Goal: Navigation & Orientation: Understand site structure

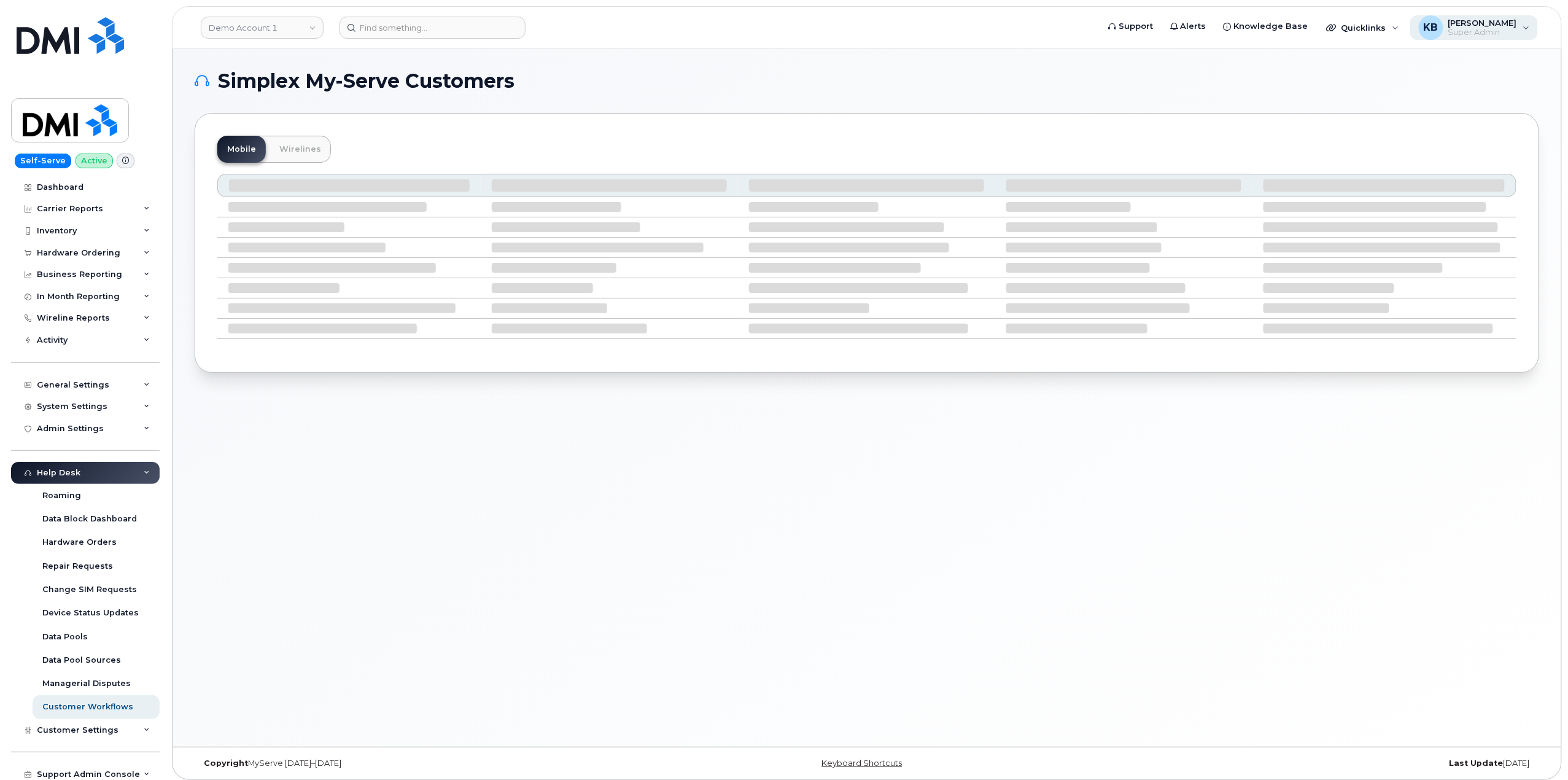
click at [1527, 32] on div "KB [PERSON_NAME] Super Admin" at bounding box center [1474, 27] width 128 height 24
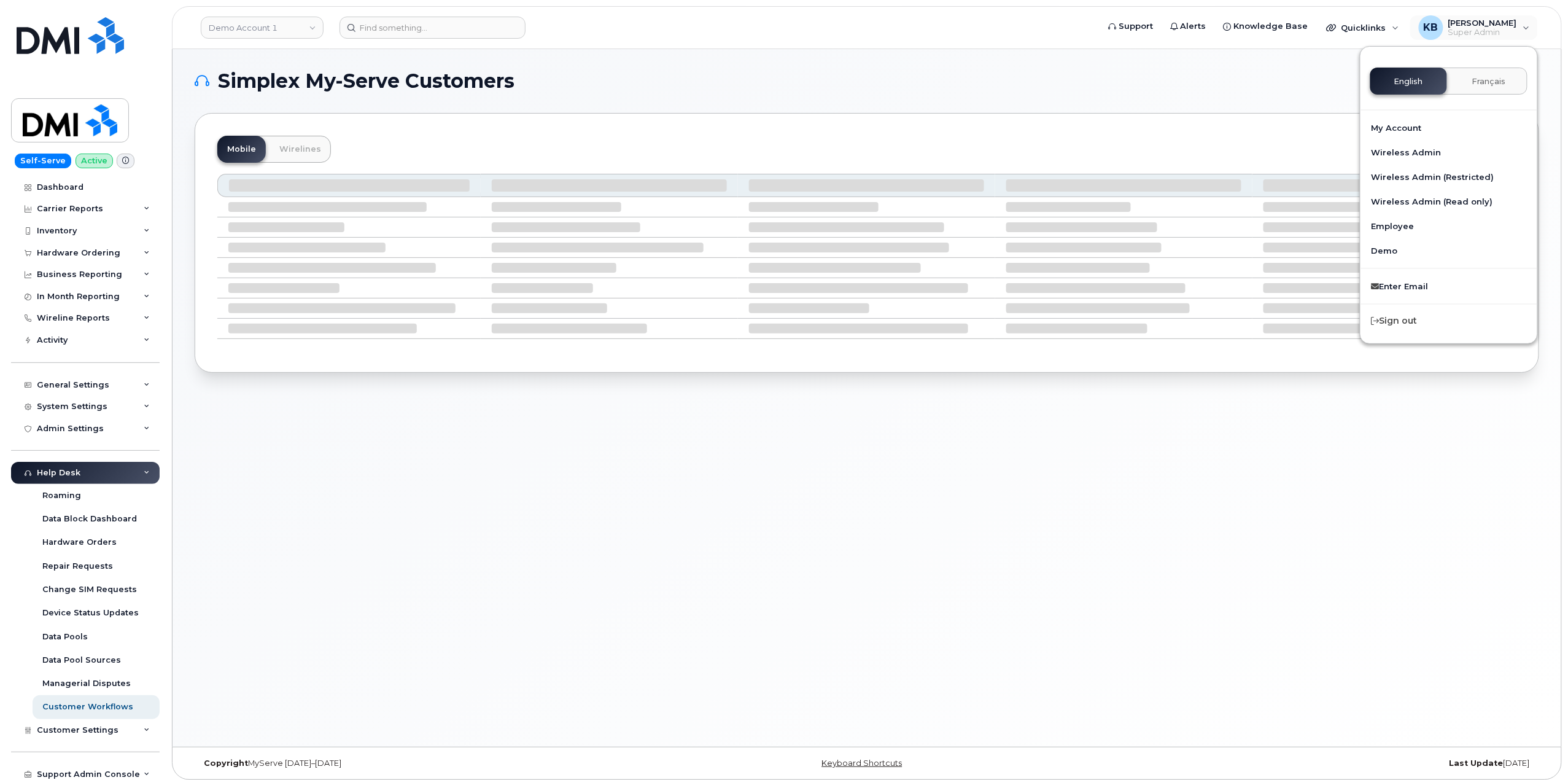
click at [1211, 478] on div "Simplex My-Serve Customers Mobile Wirelines" at bounding box center [866, 398] width 1389 height 698
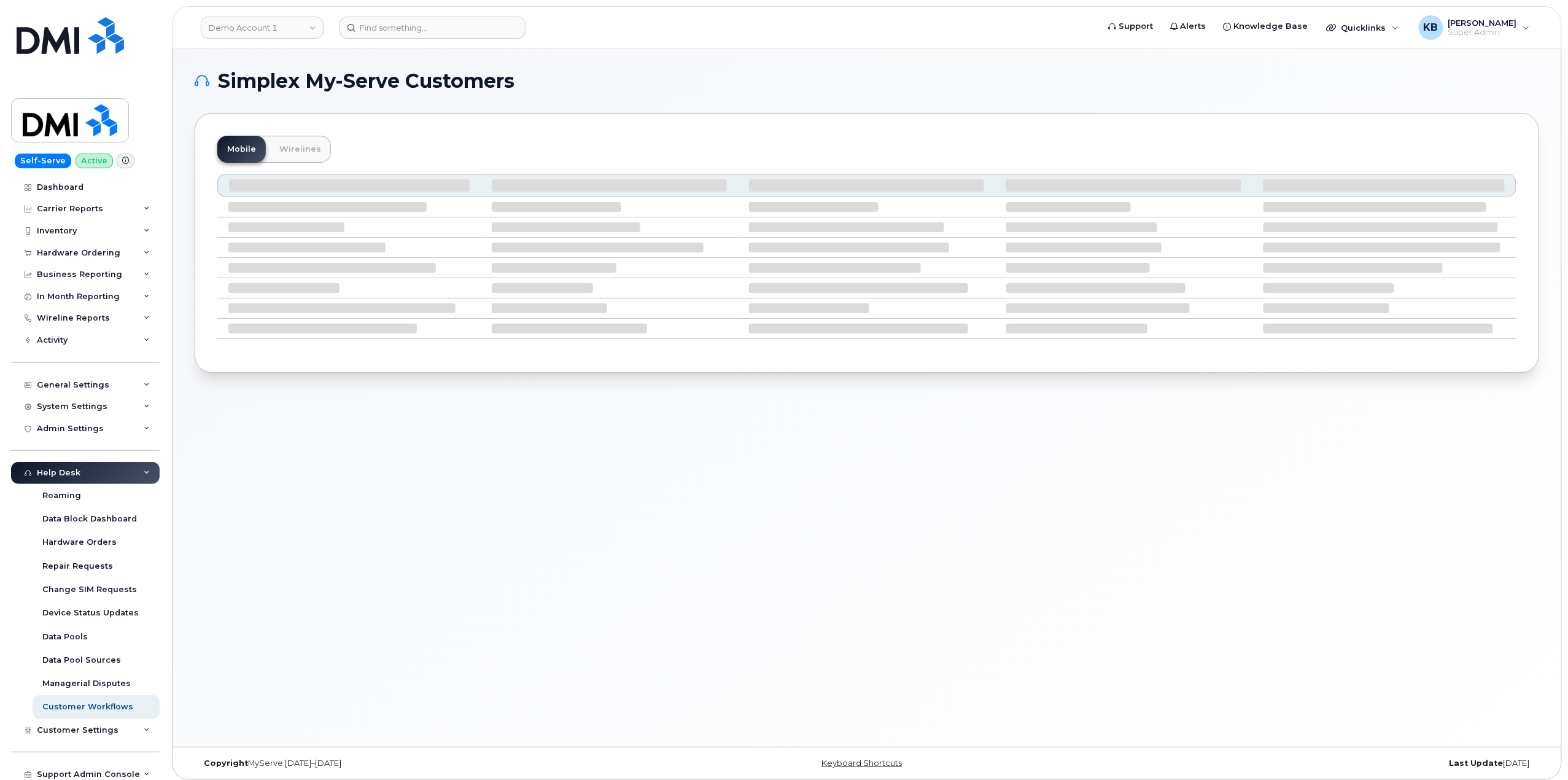
click at [143, 475] on icon at bounding box center [146, 472] width 6 height 6
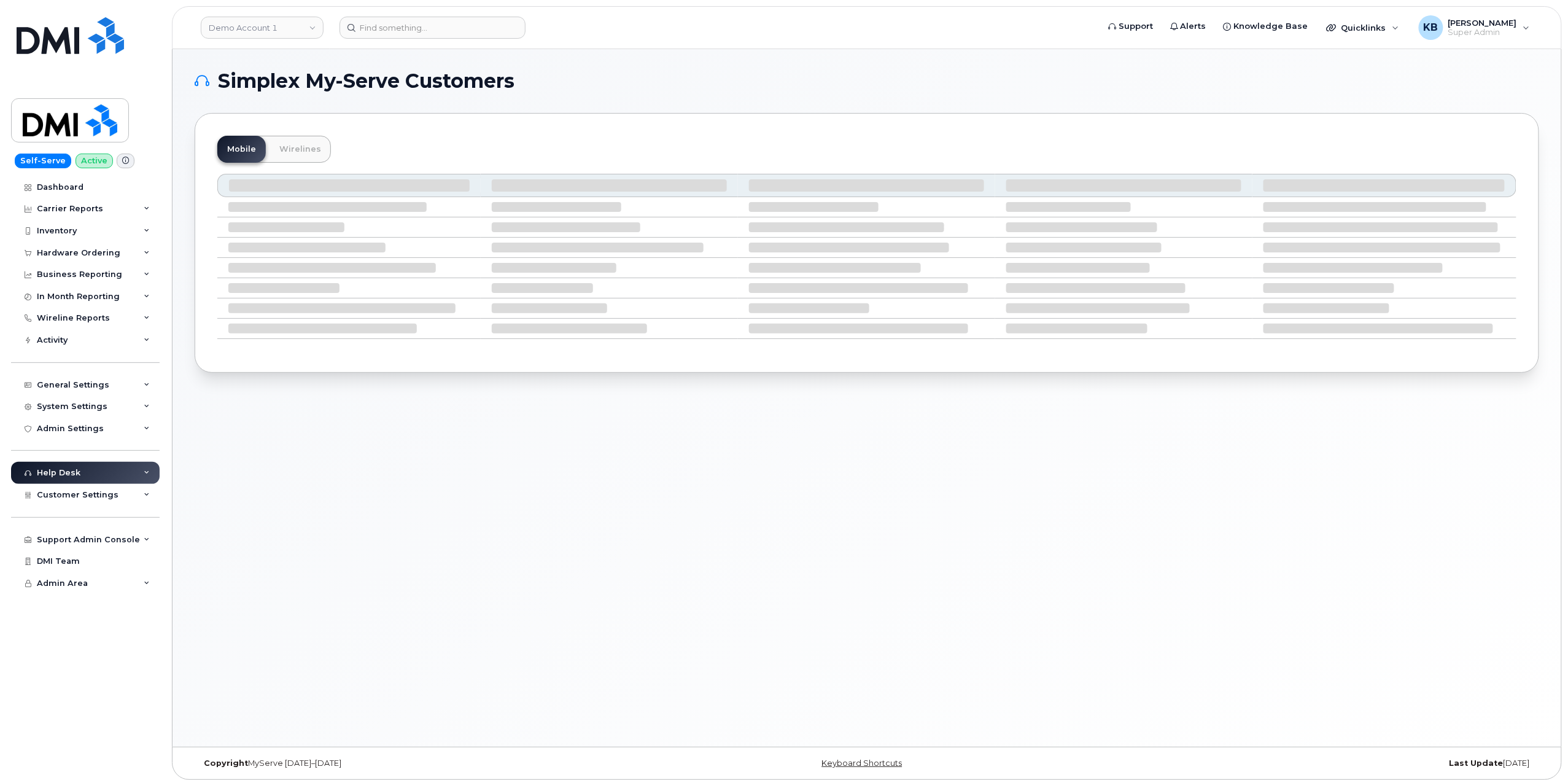
drag, startPoint x: 459, startPoint y: 76, endPoint x: 687, endPoint y: 69, distance: 228.1
click at [687, 69] on div "Simplex My-Serve Customers Mobile Wirelines" at bounding box center [866, 398] width 1389 height 698
click at [687, 80] on h1 "Simplex My-Serve Customers" at bounding box center [864, 81] width 1338 height 20
click at [1528, 37] on div "KB [PERSON_NAME] Super Admin" at bounding box center [1474, 27] width 128 height 24
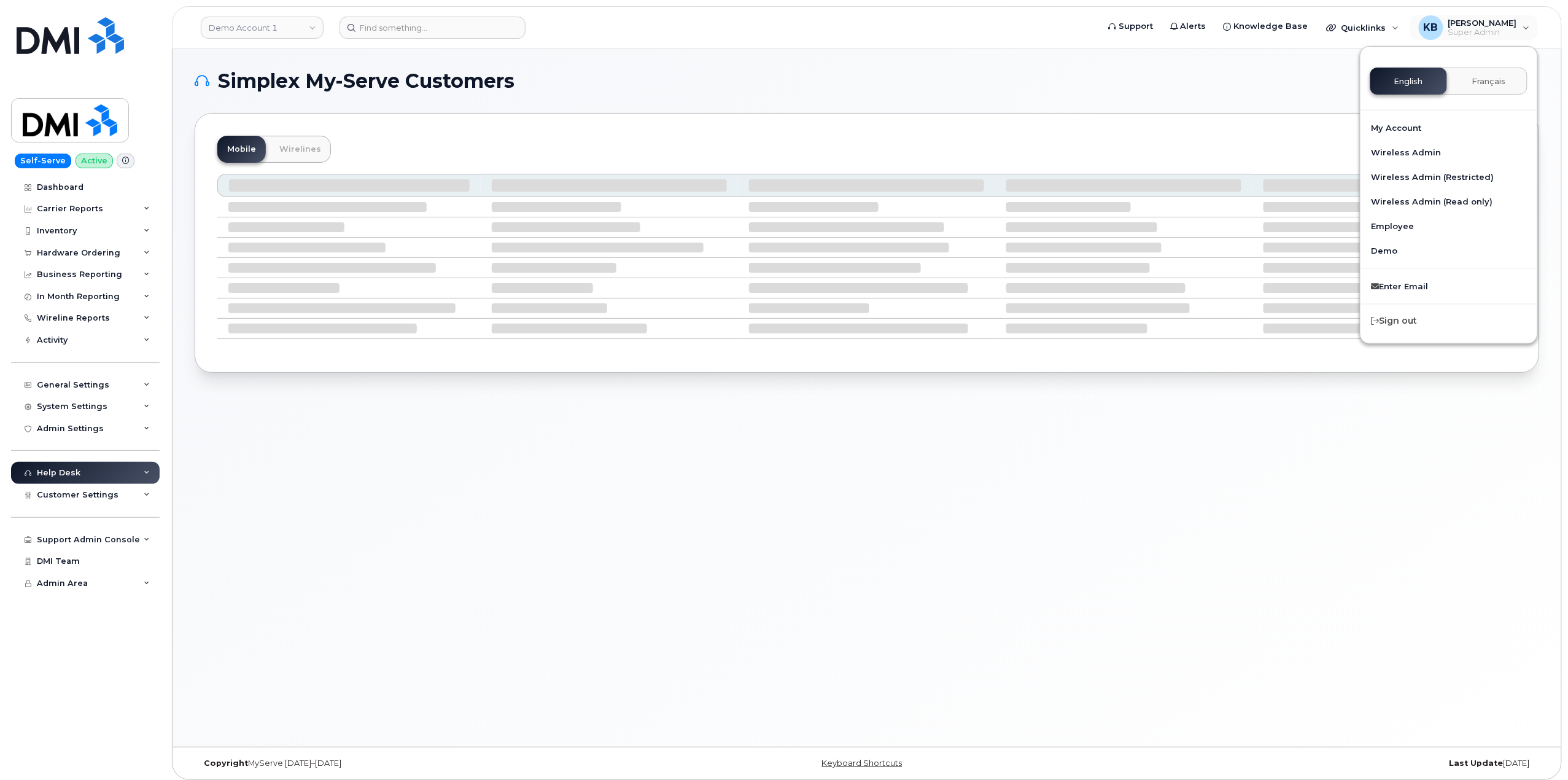
click at [1272, 560] on div "Simplex My-Serve Customers Mobile Wirelines" at bounding box center [866, 398] width 1389 height 698
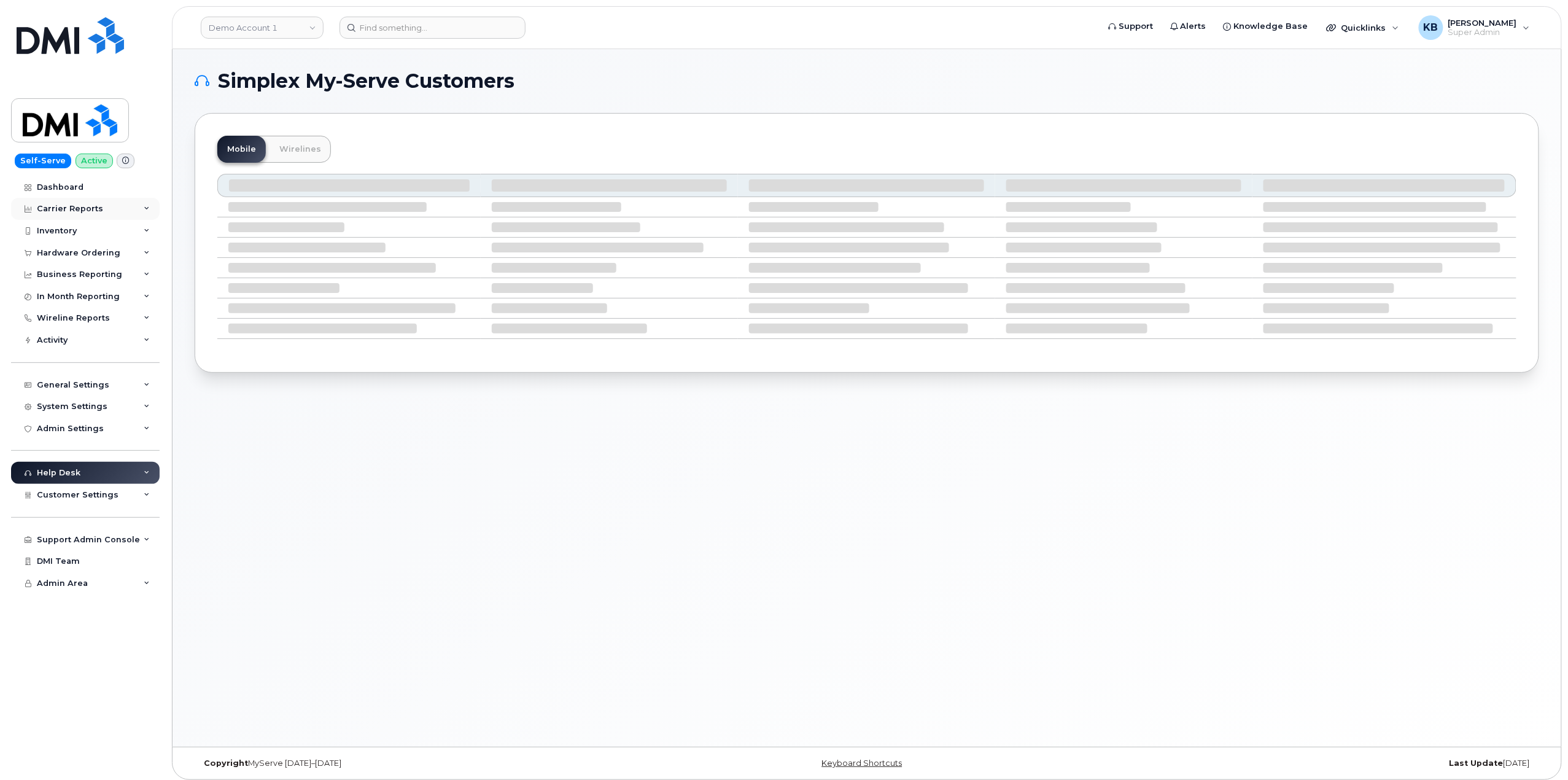
click at [136, 211] on div "Carrier Reports" at bounding box center [85, 208] width 148 height 22
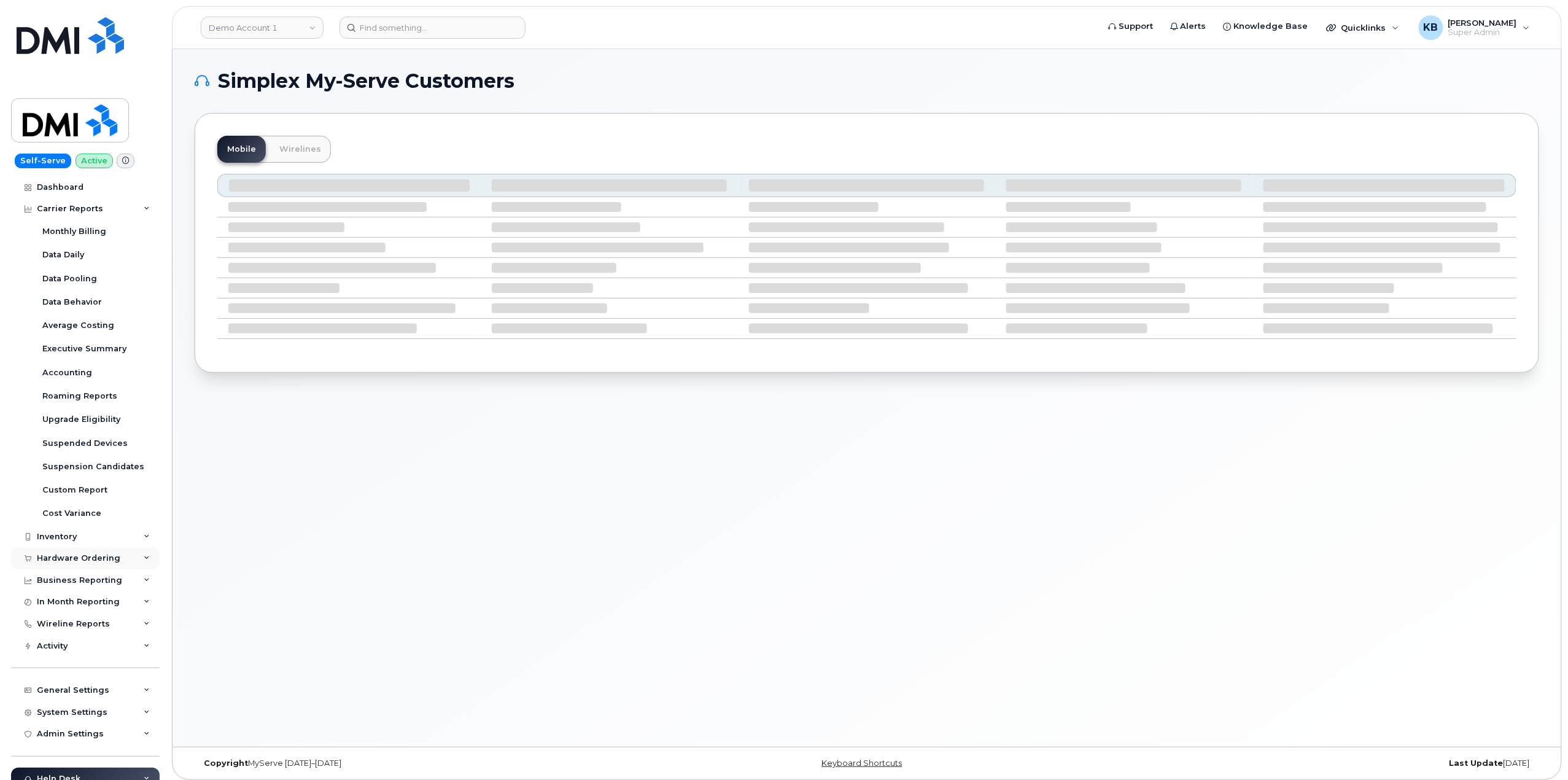
click at [137, 556] on div "Hardware Ordering" at bounding box center [85, 558] width 148 height 22
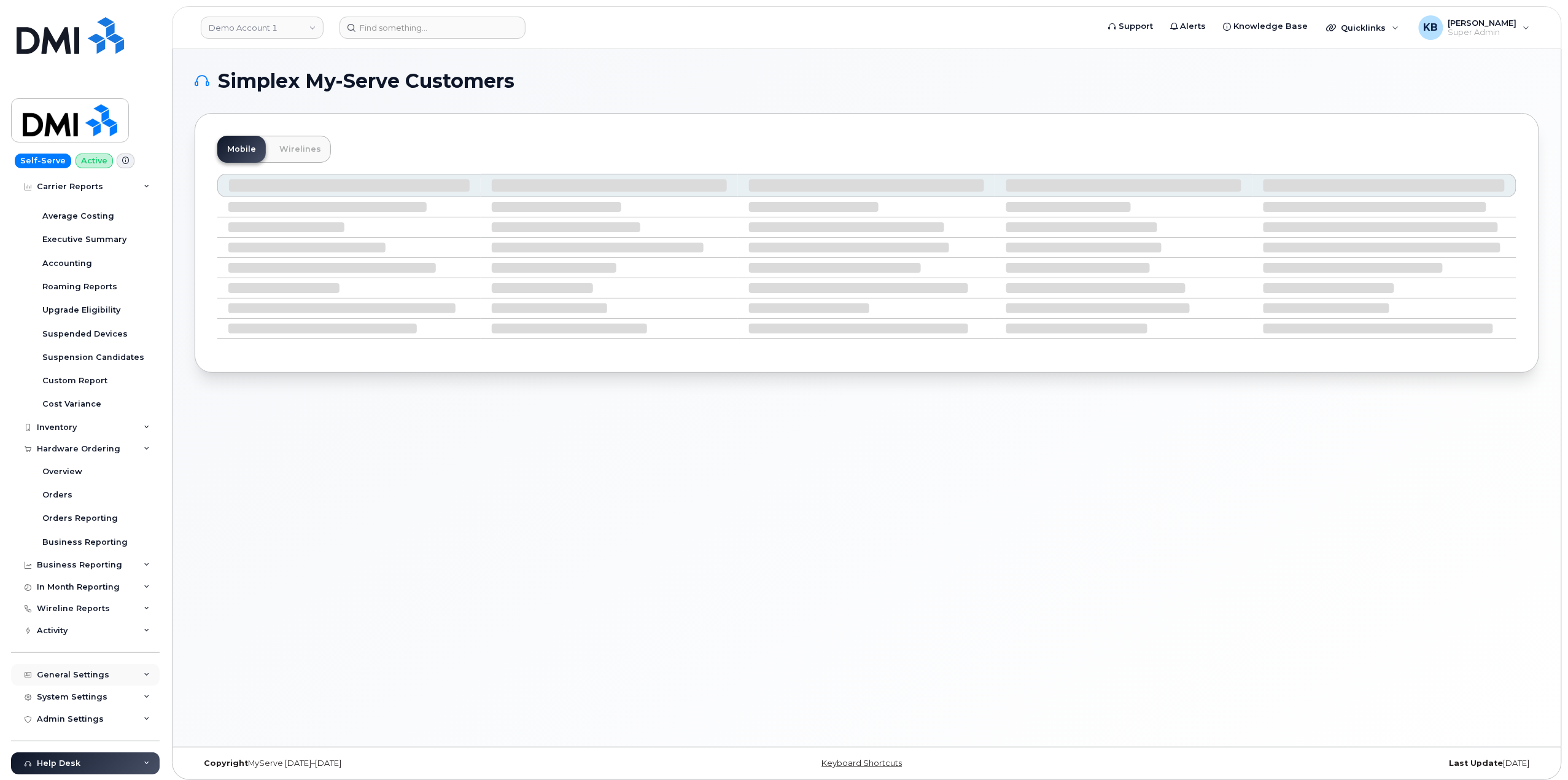
scroll to position [212, 0]
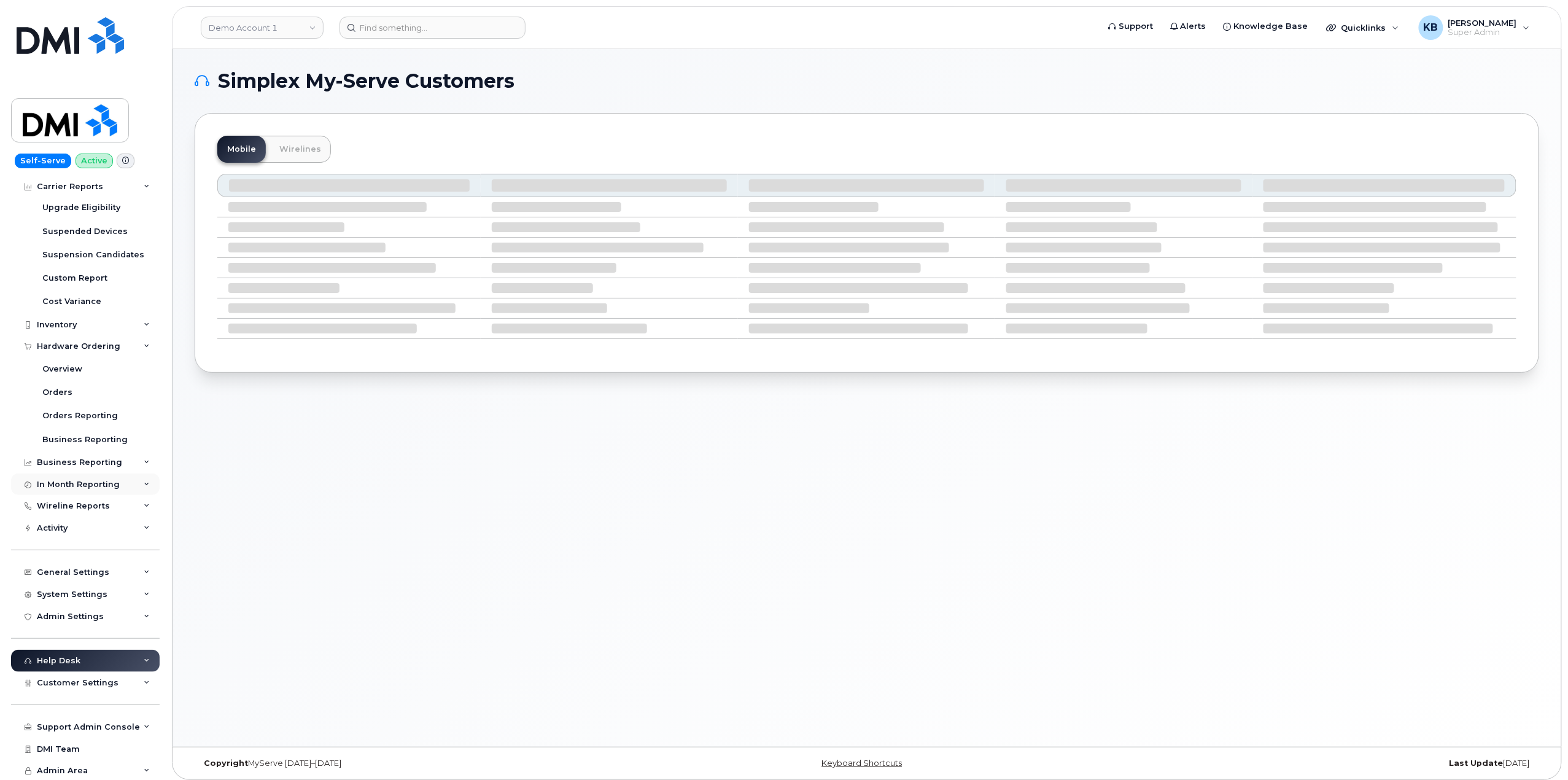
click at [139, 484] on div "In Month Reporting" at bounding box center [85, 484] width 148 height 22
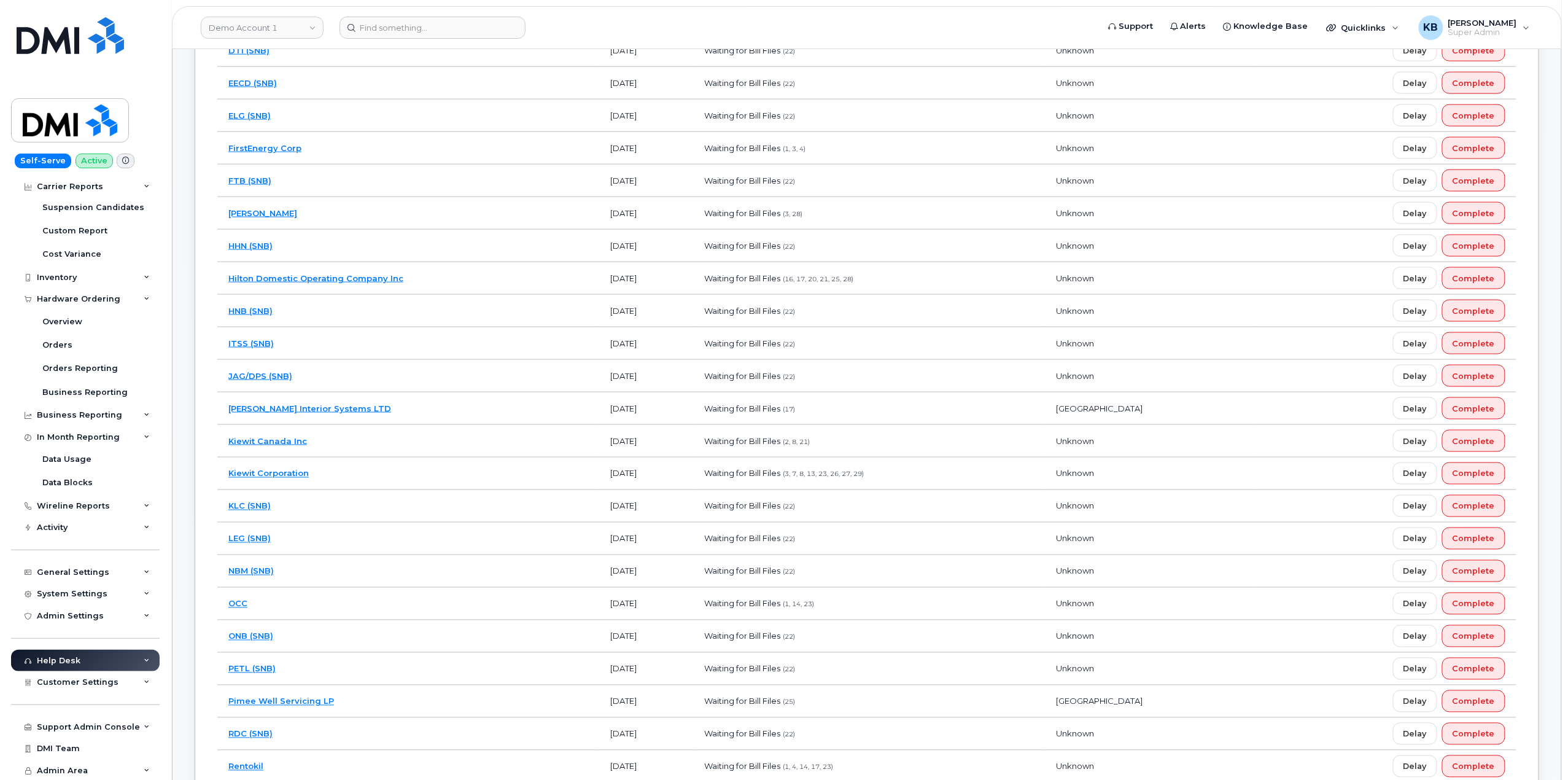
scroll to position [0, 0]
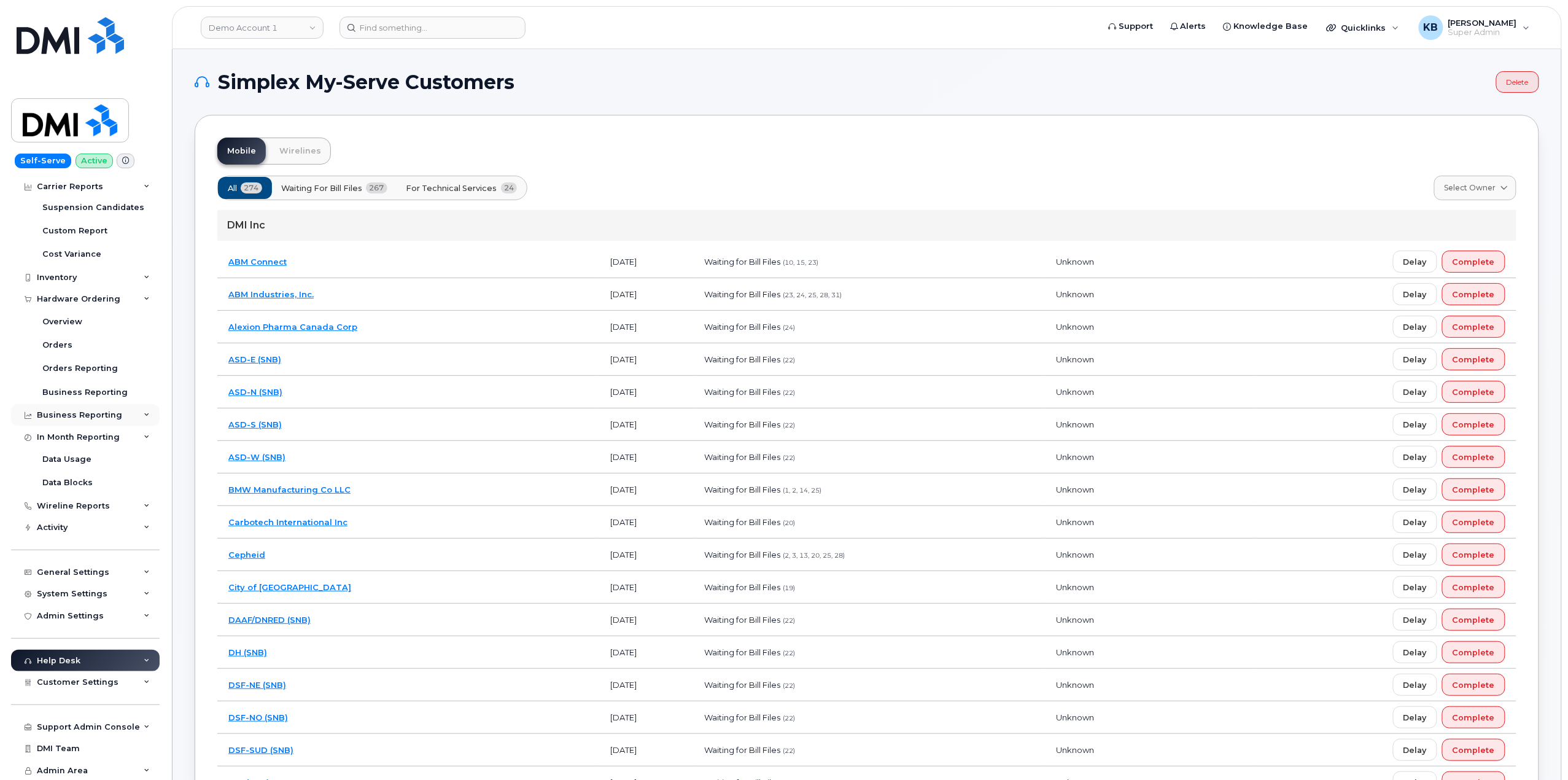
click at [143, 414] on icon at bounding box center [146, 414] width 6 height 6
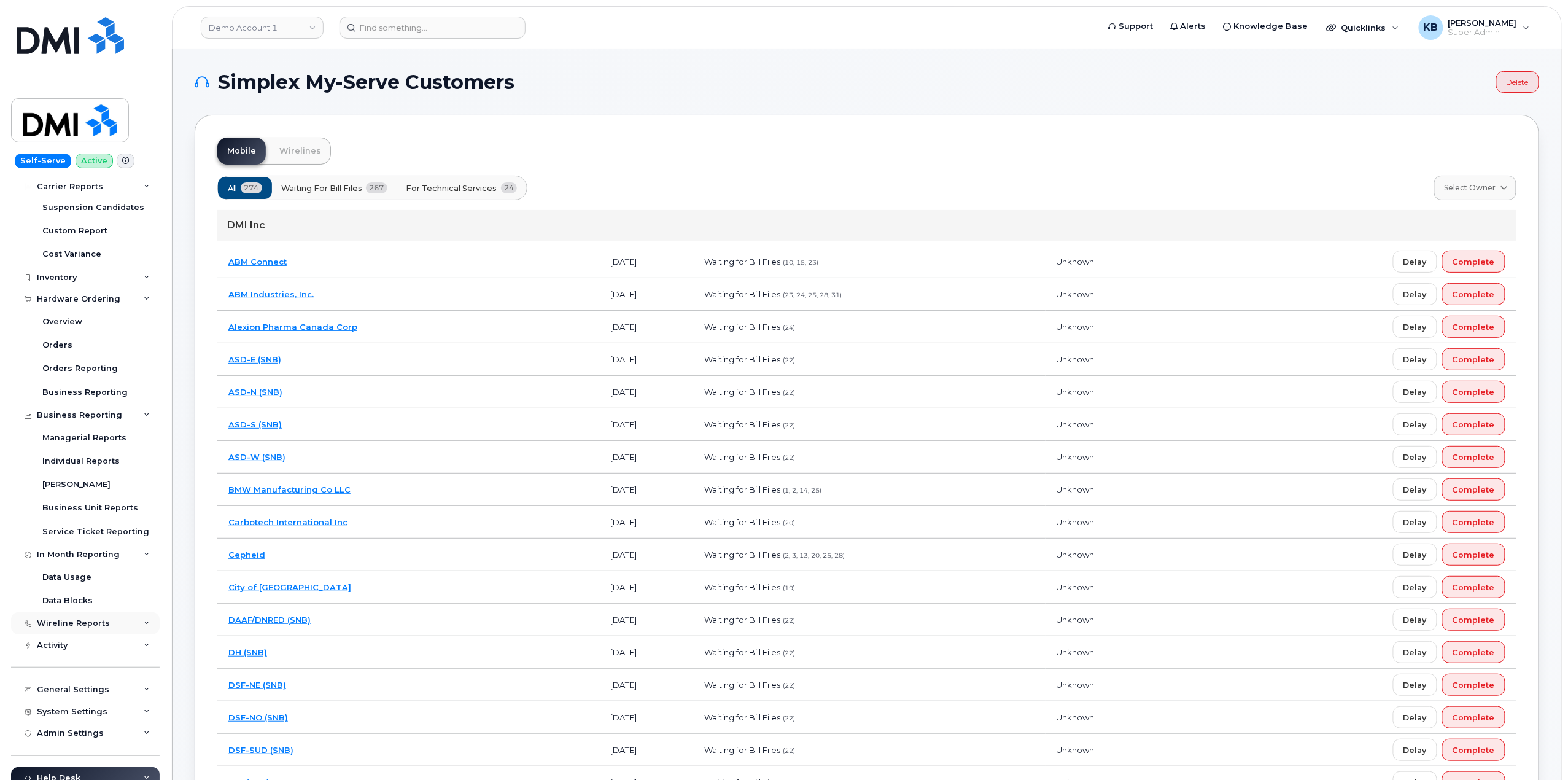
click at [146, 630] on div "Wireline Reports" at bounding box center [85, 623] width 148 height 22
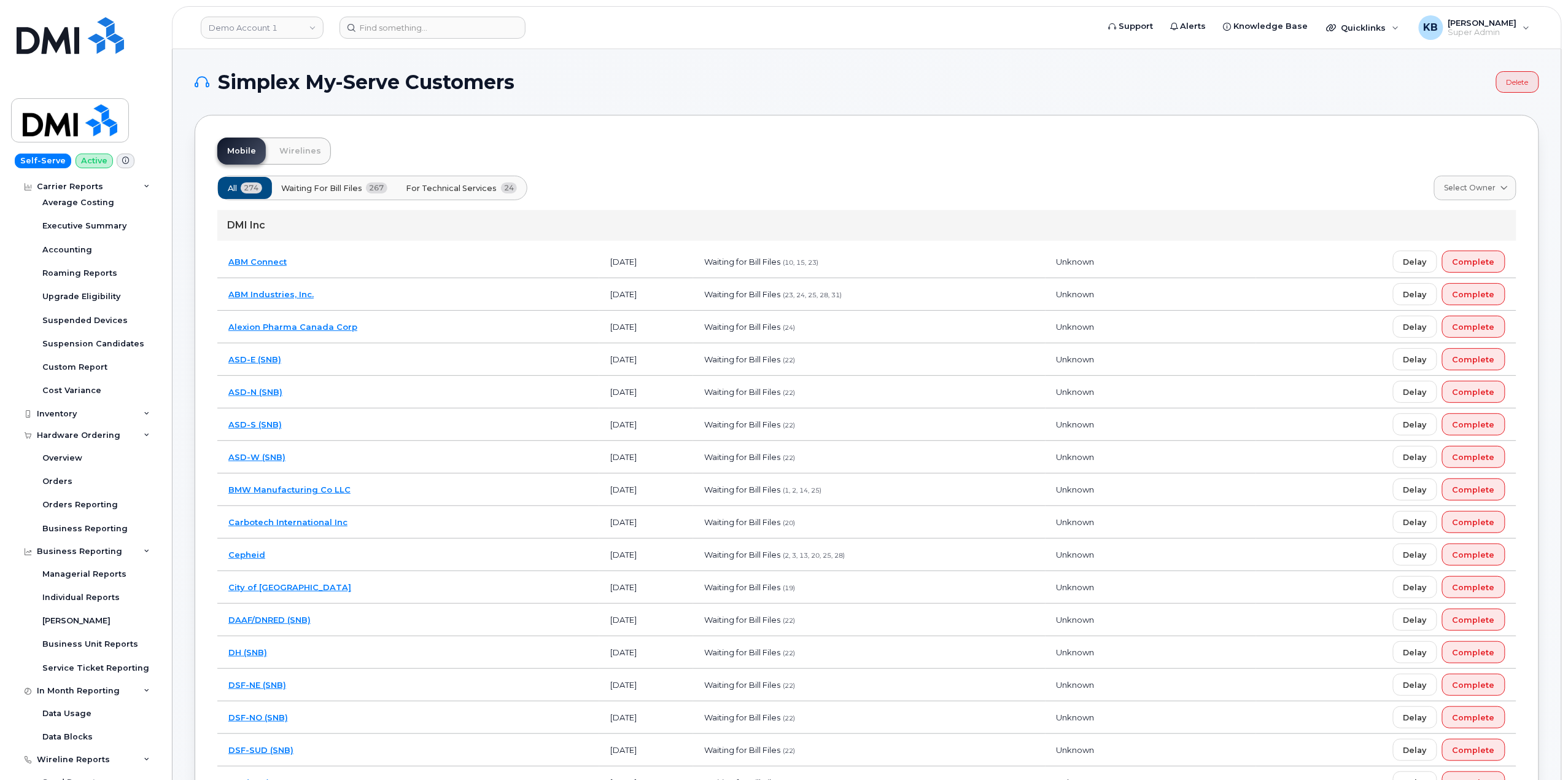
scroll to position [96, 0]
click at [146, 438] on icon at bounding box center [146, 440] width 6 height 6
